Goal: Check status

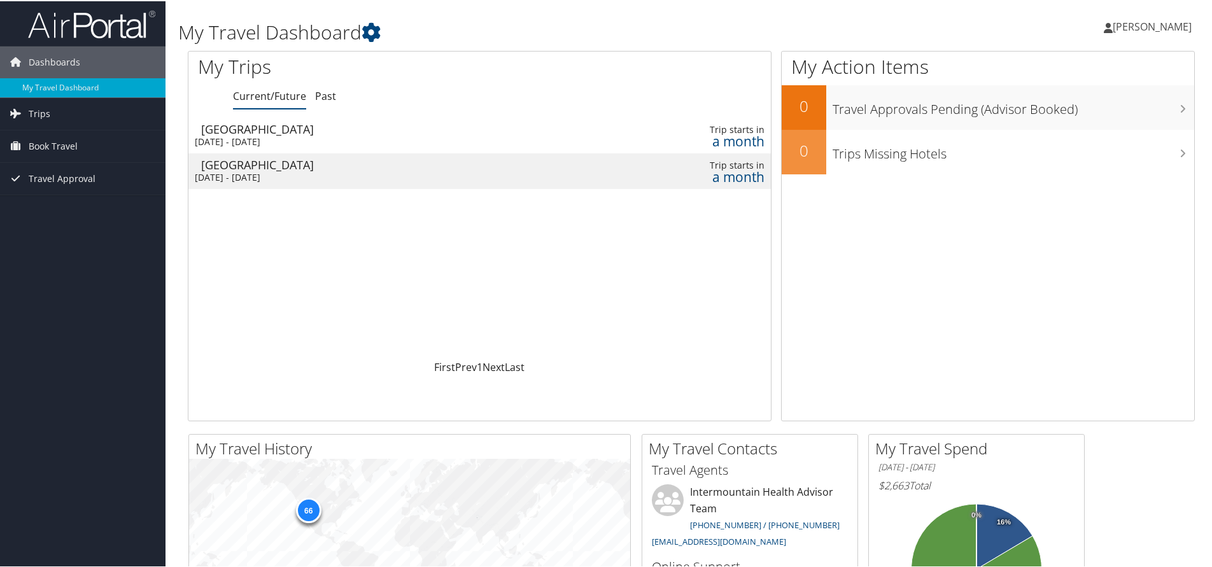
click at [258, 169] on div "San Francisco" at bounding box center [381, 163] width 361 height 11
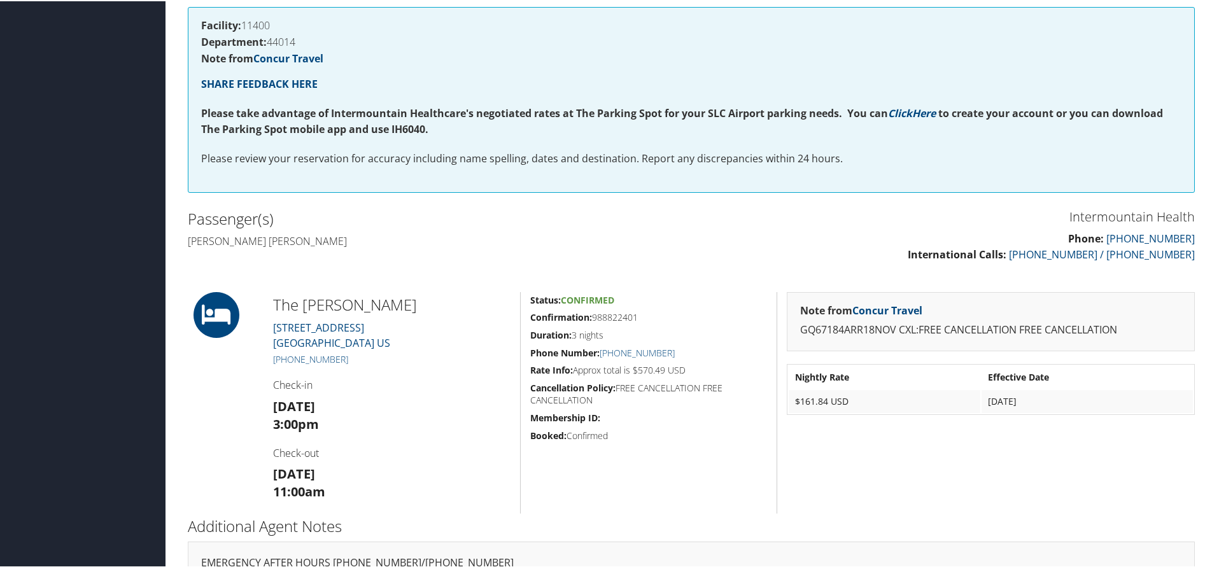
scroll to position [276, 0]
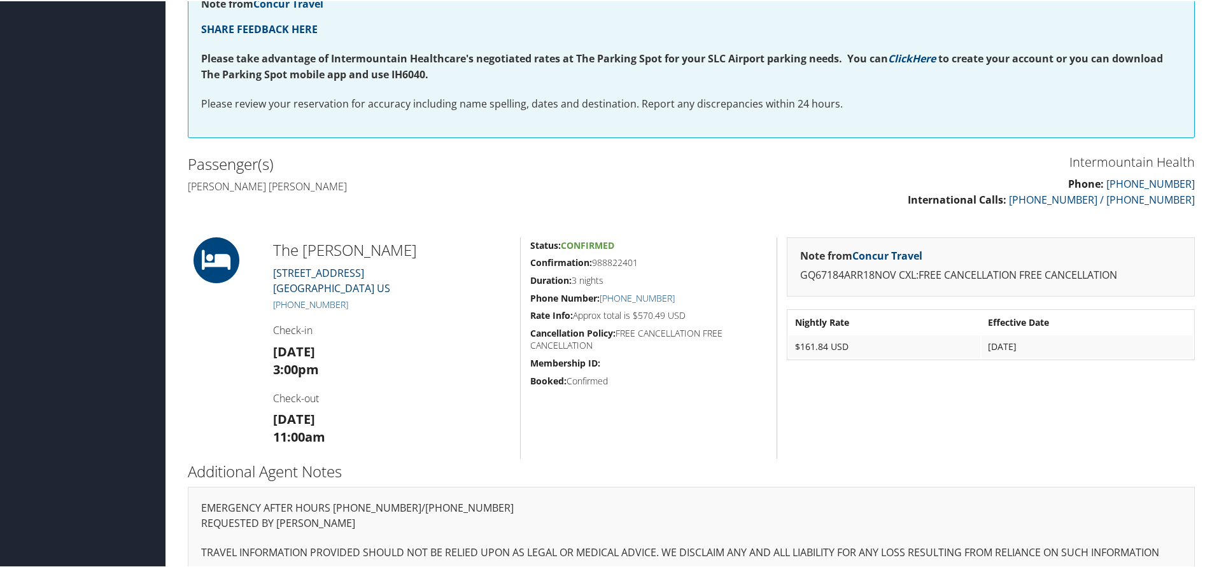
drag, startPoint x: 0, startPoint y: 0, endPoint x: 292, endPoint y: 272, distance: 398.9
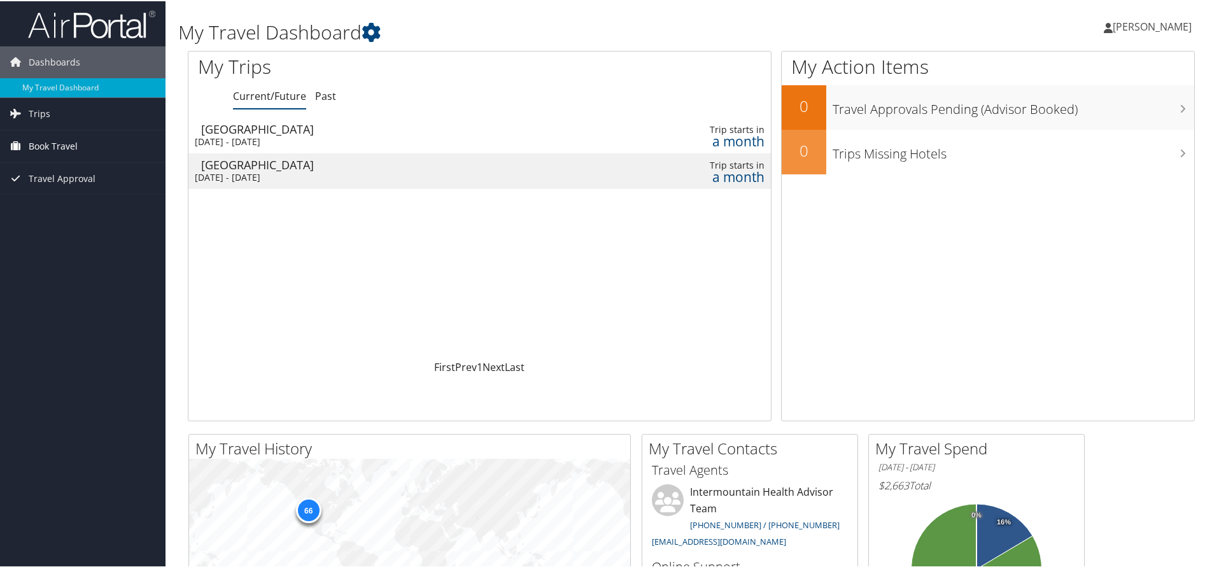
click at [50, 144] on span "Book Travel" at bounding box center [53, 145] width 49 height 32
click at [71, 208] on link "Book/Manage Online Trips" at bounding box center [82, 208] width 165 height 19
click at [305, 172] on div "[DATE] - [DATE]" at bounding box center [375, 176] width 361 height 11
